Goal: Information Seeking & Learning: Check status

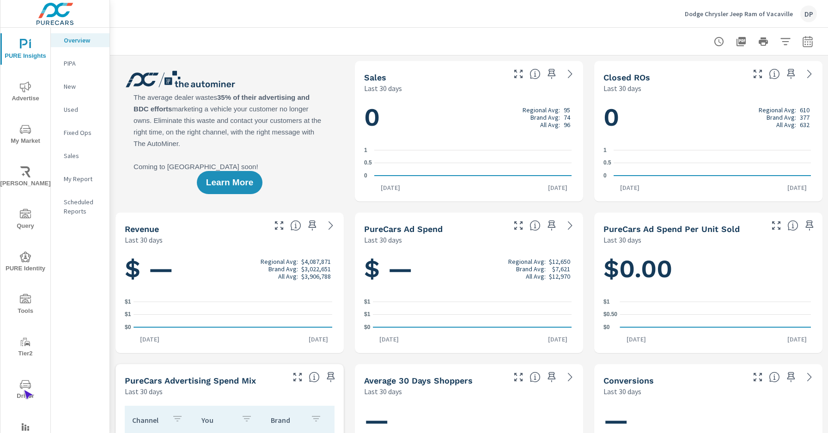
click at [24, 390] on span "Driver" at bounding box center [25, 390] width 44 height 23
